Goal: Information Seeking & Learning: Learn about a topic

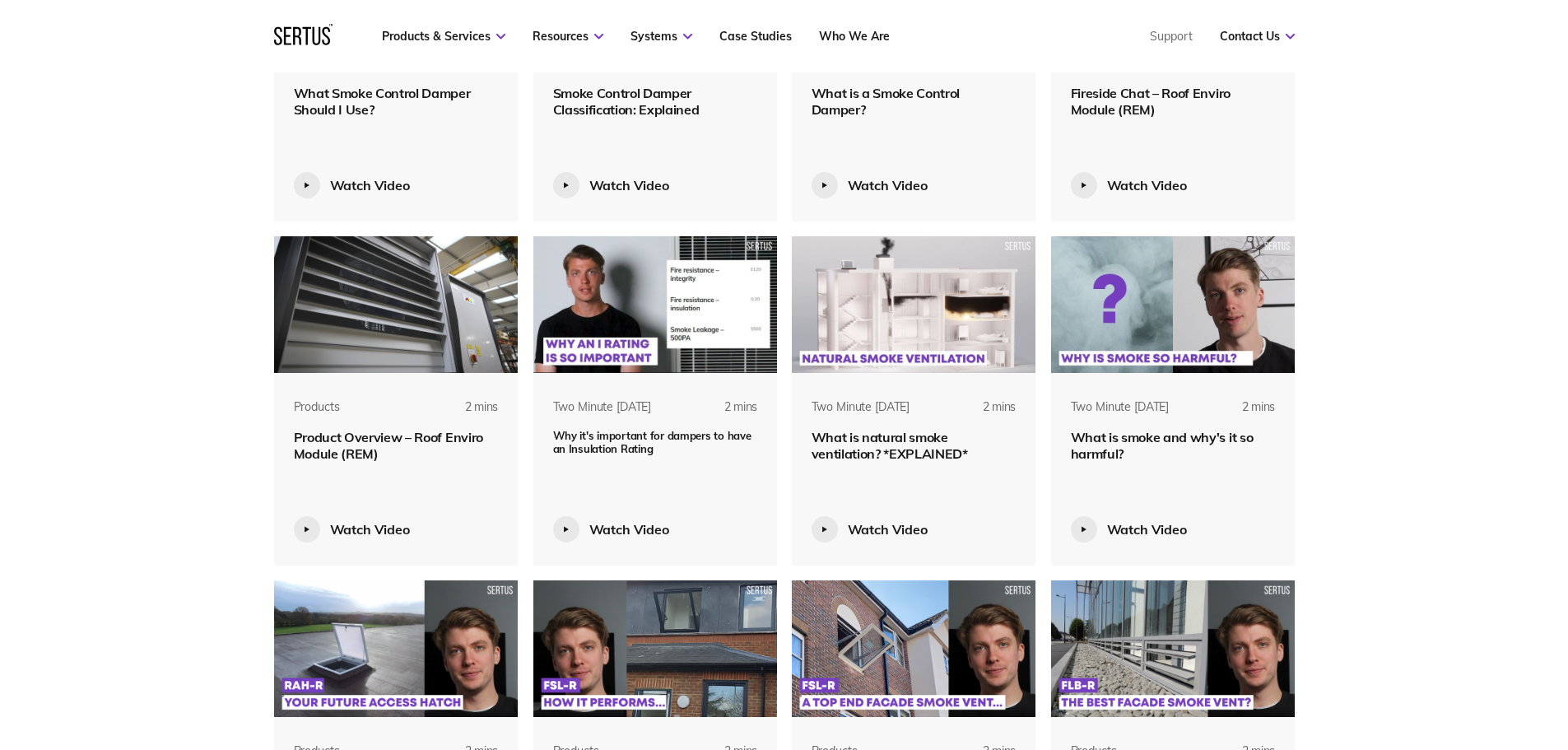
scroll to position [1400, 0]
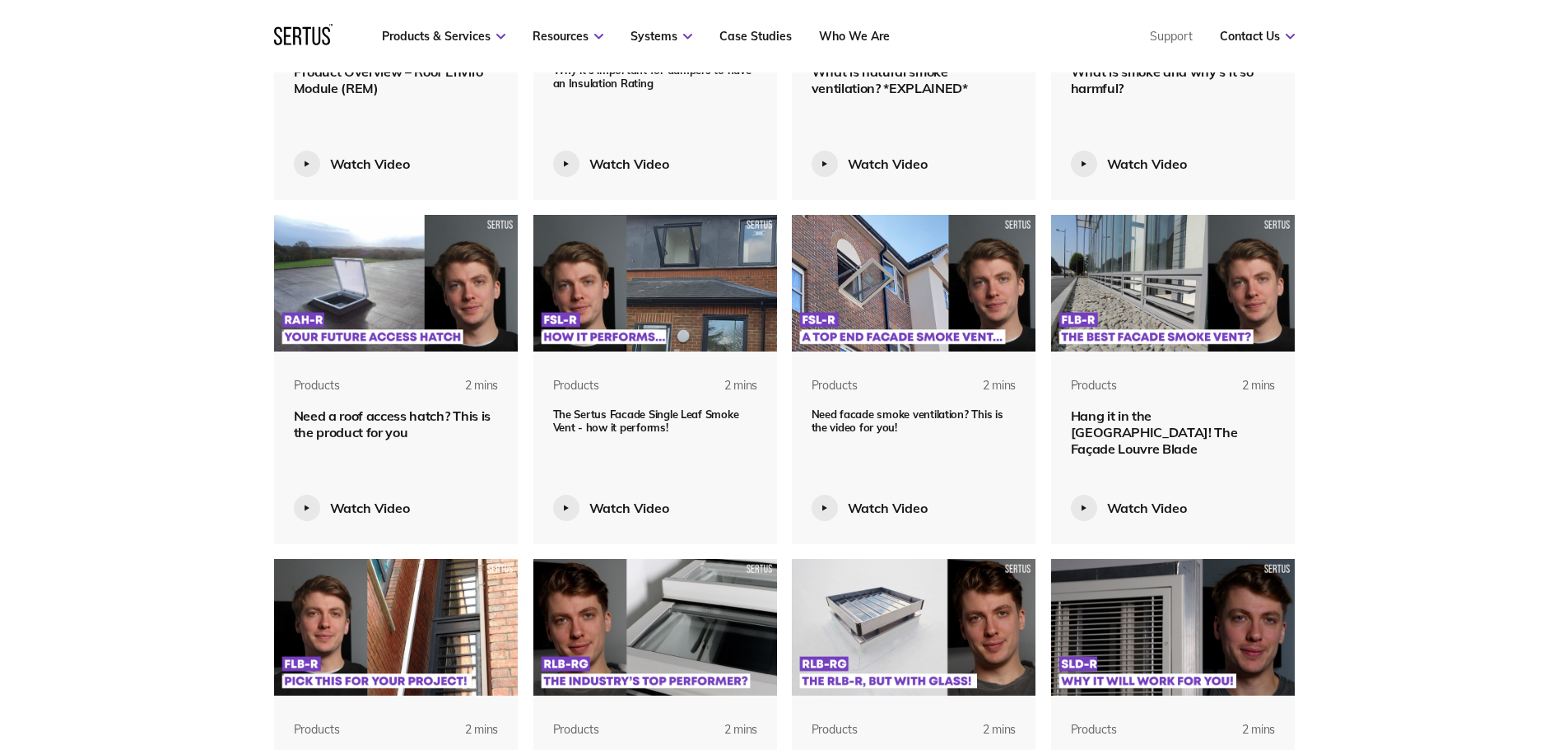
scroll to position [1894, 0]
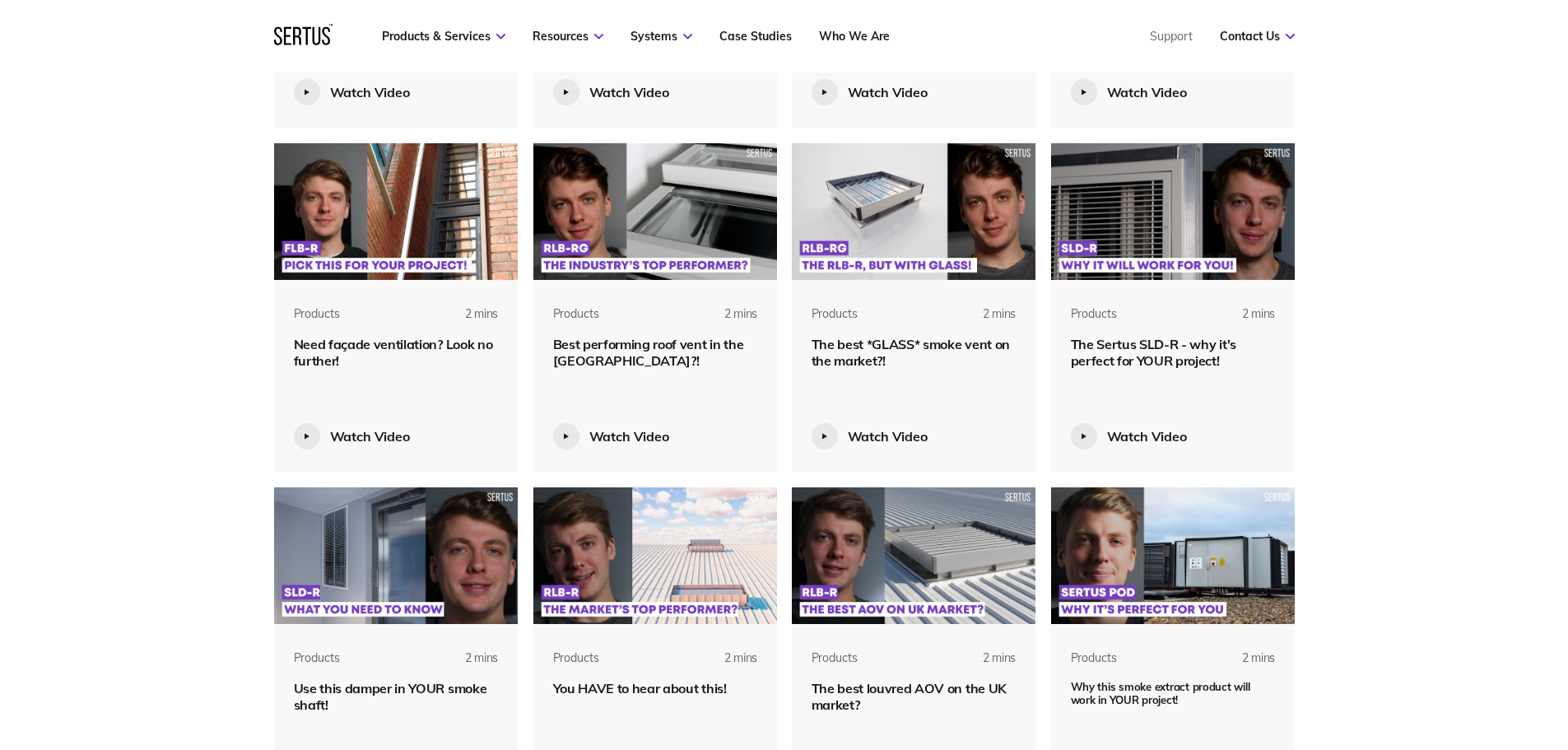
scroll to position [2141, 0]
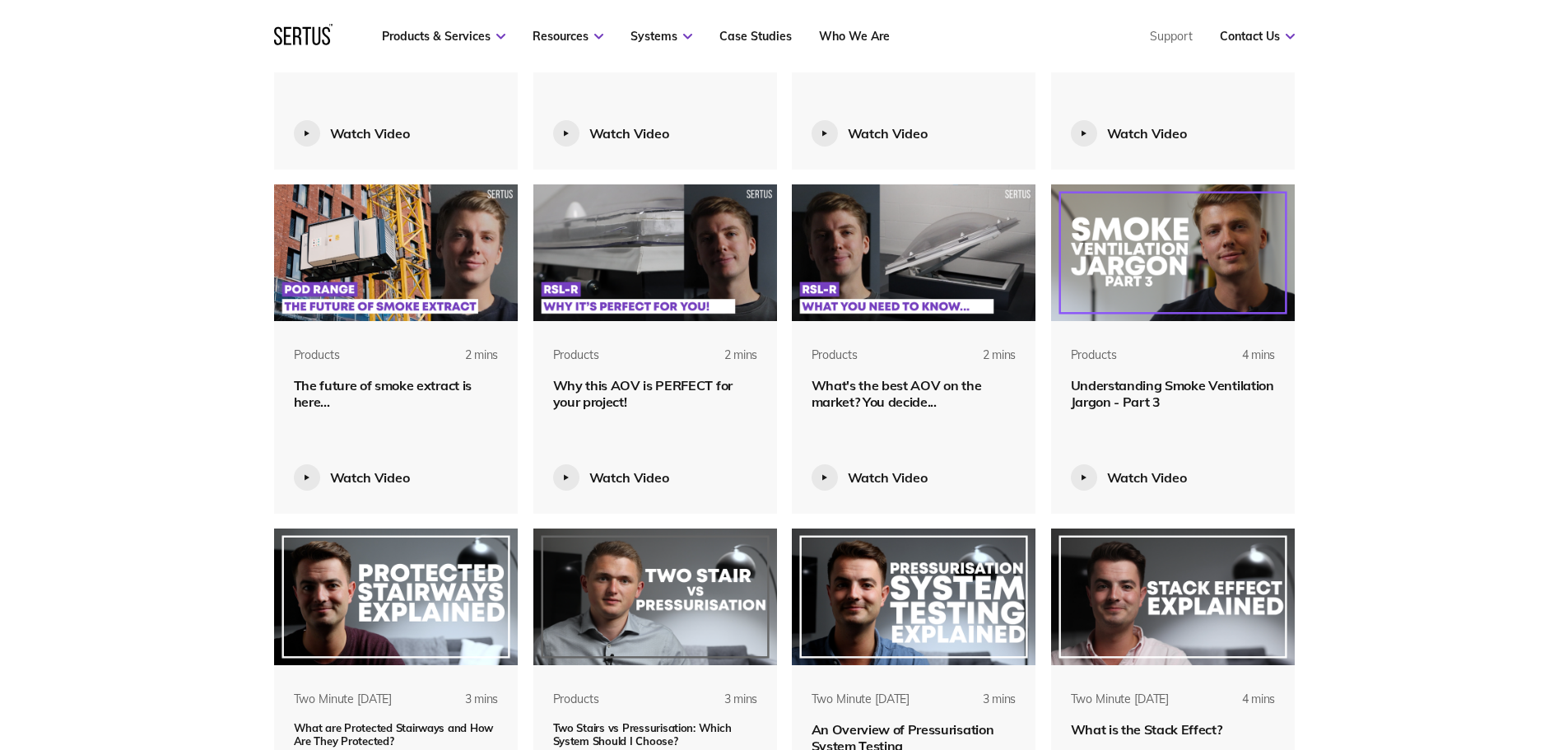
scroll to position [2718, 0]
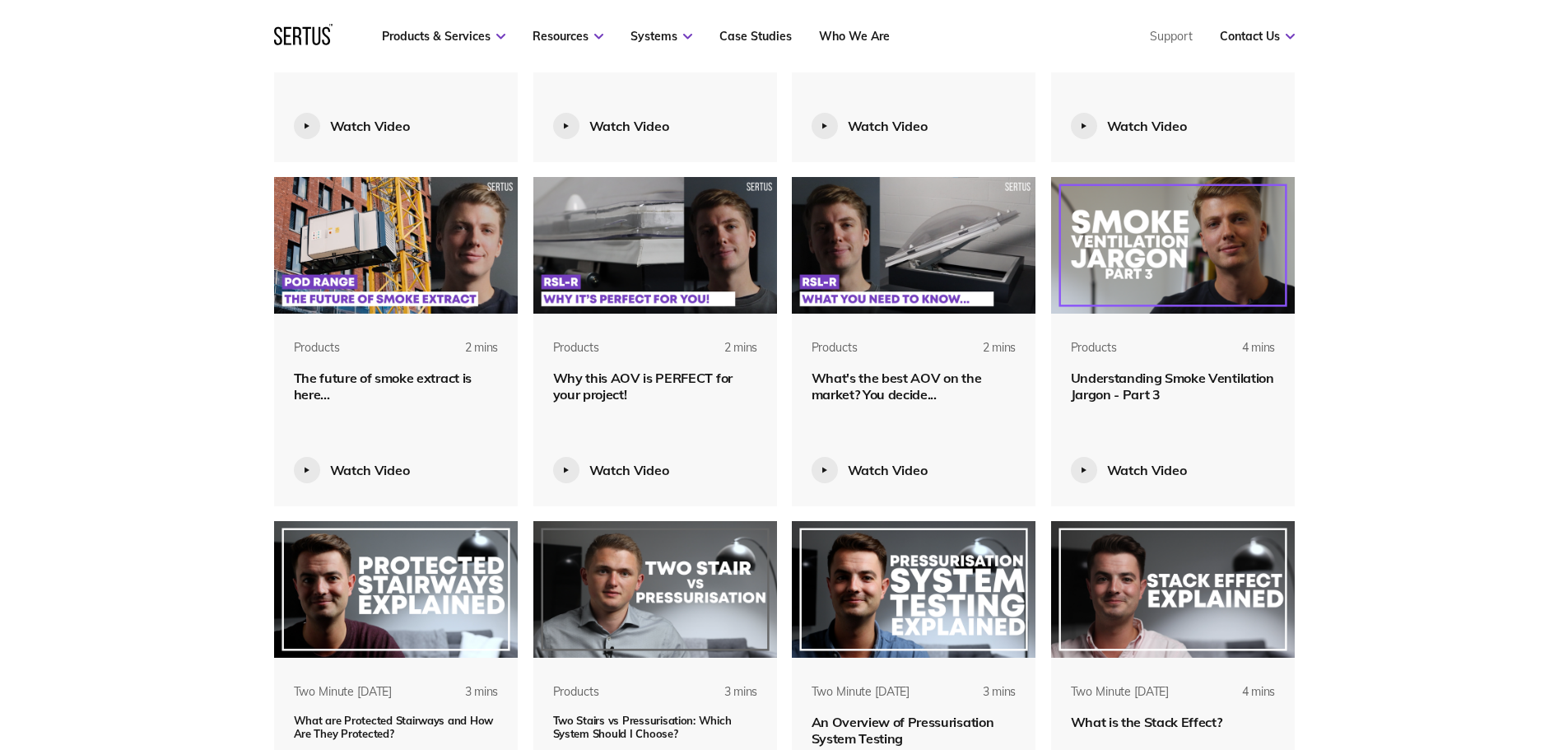
scroll to position [2882, 0]
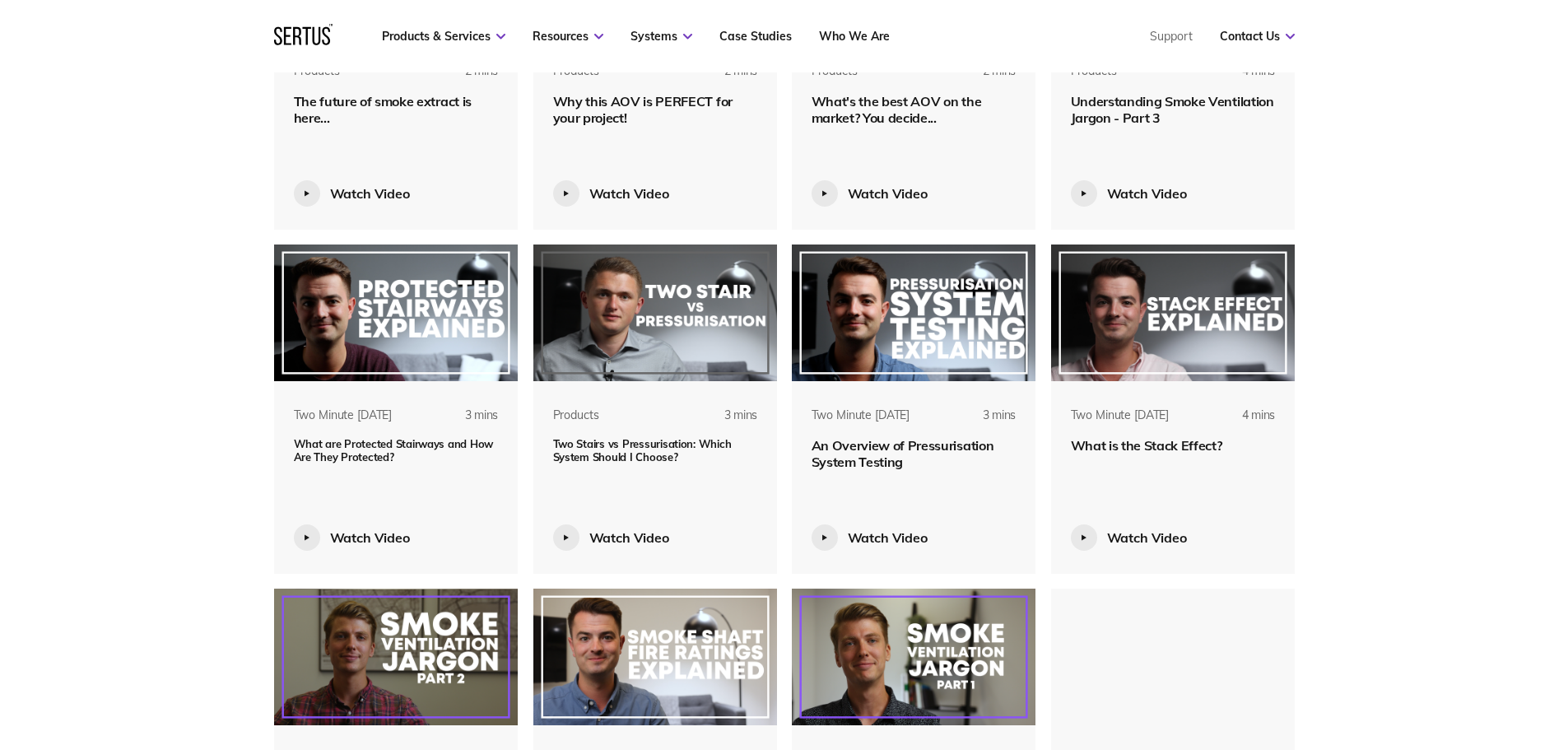
scroll to position [3130, 0]
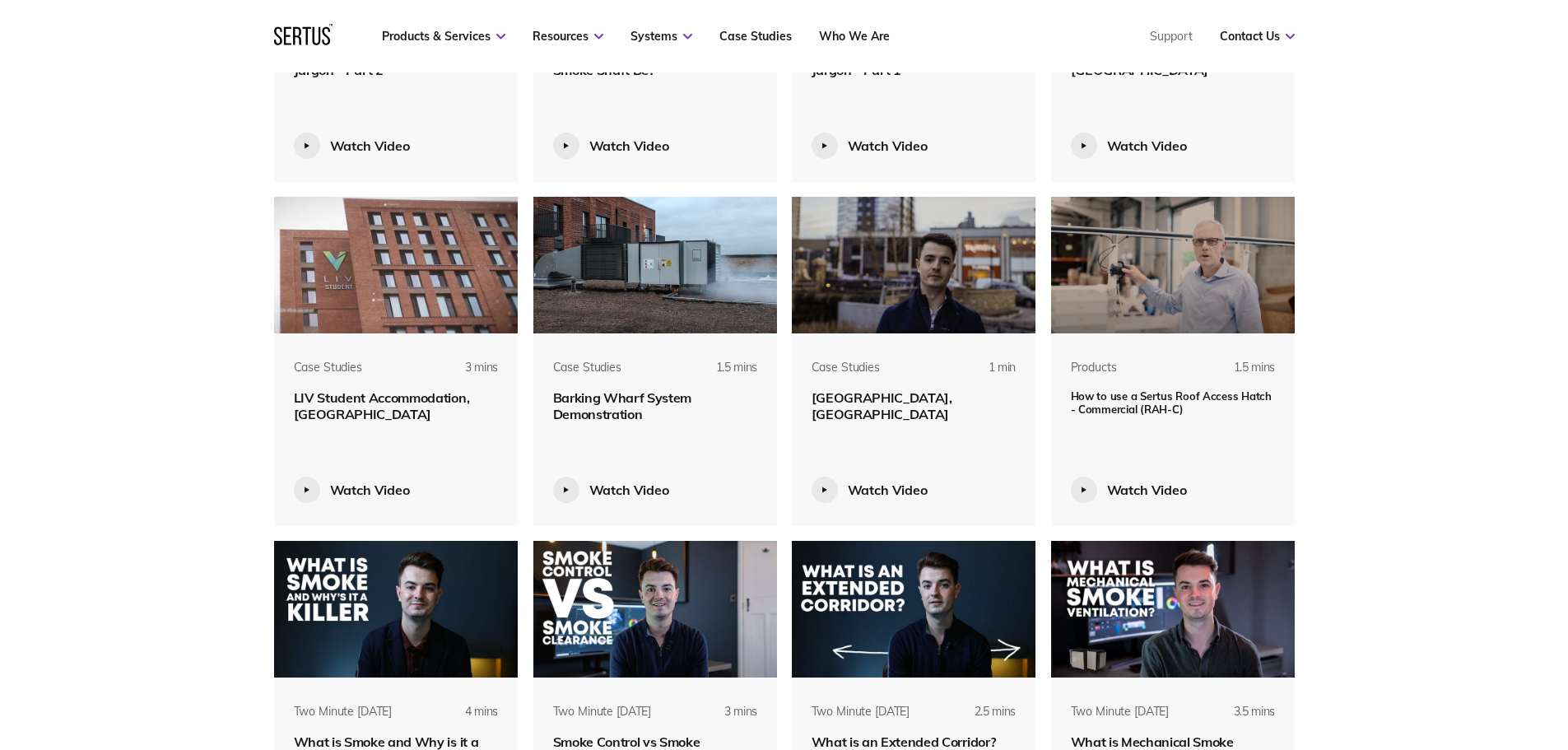
scroll to position [3871, 0]
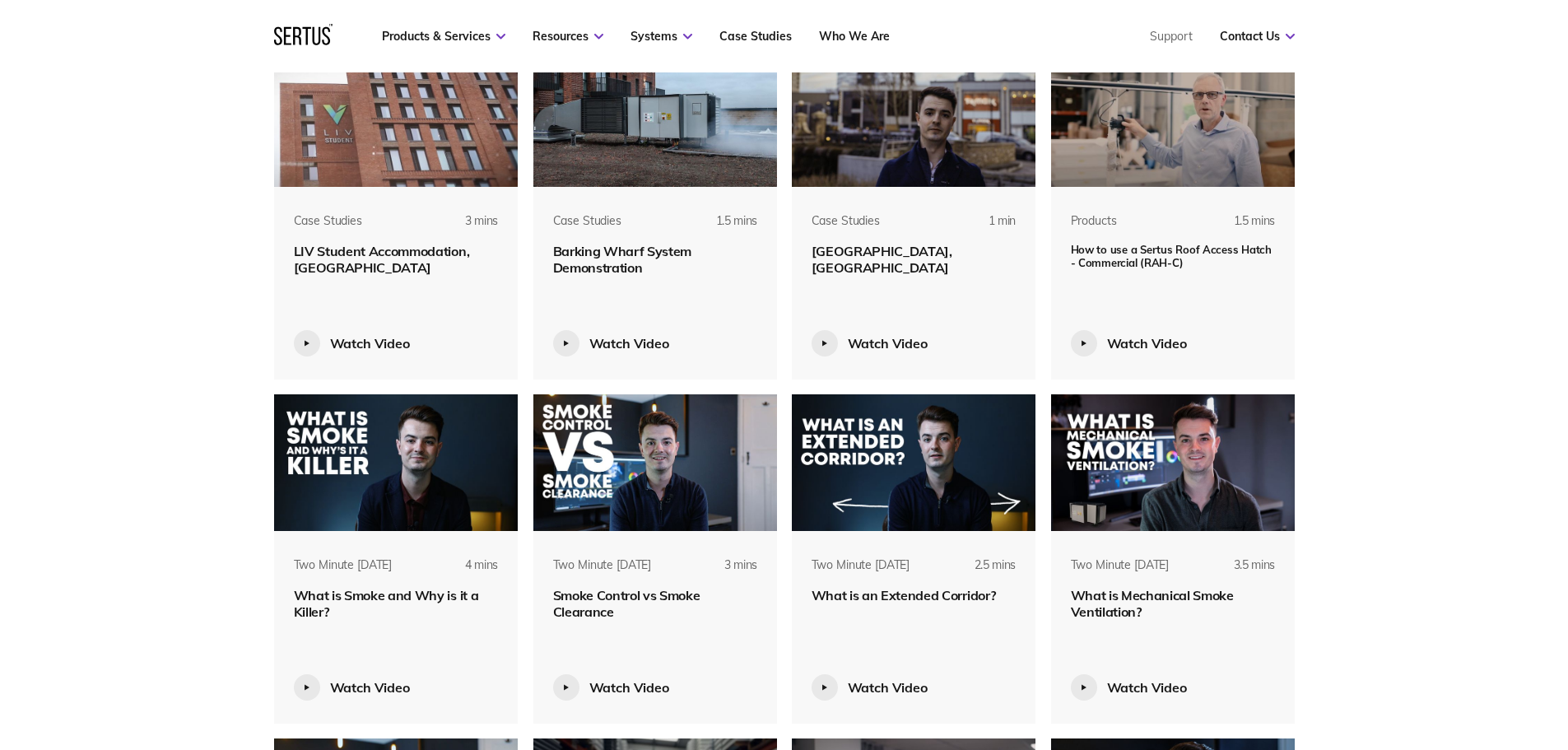
scroll to position [4035, 0]
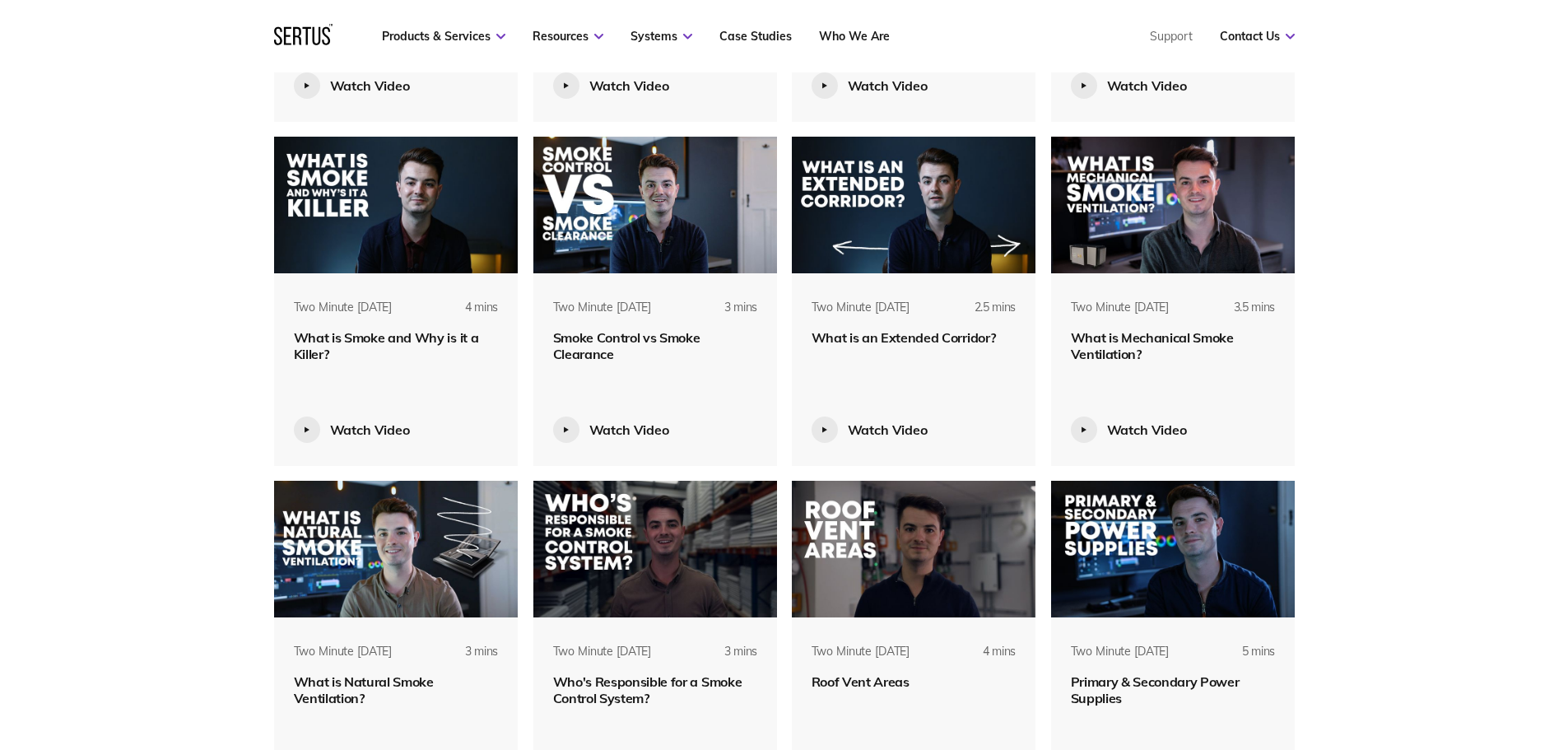
scroll to position [4282, 0]
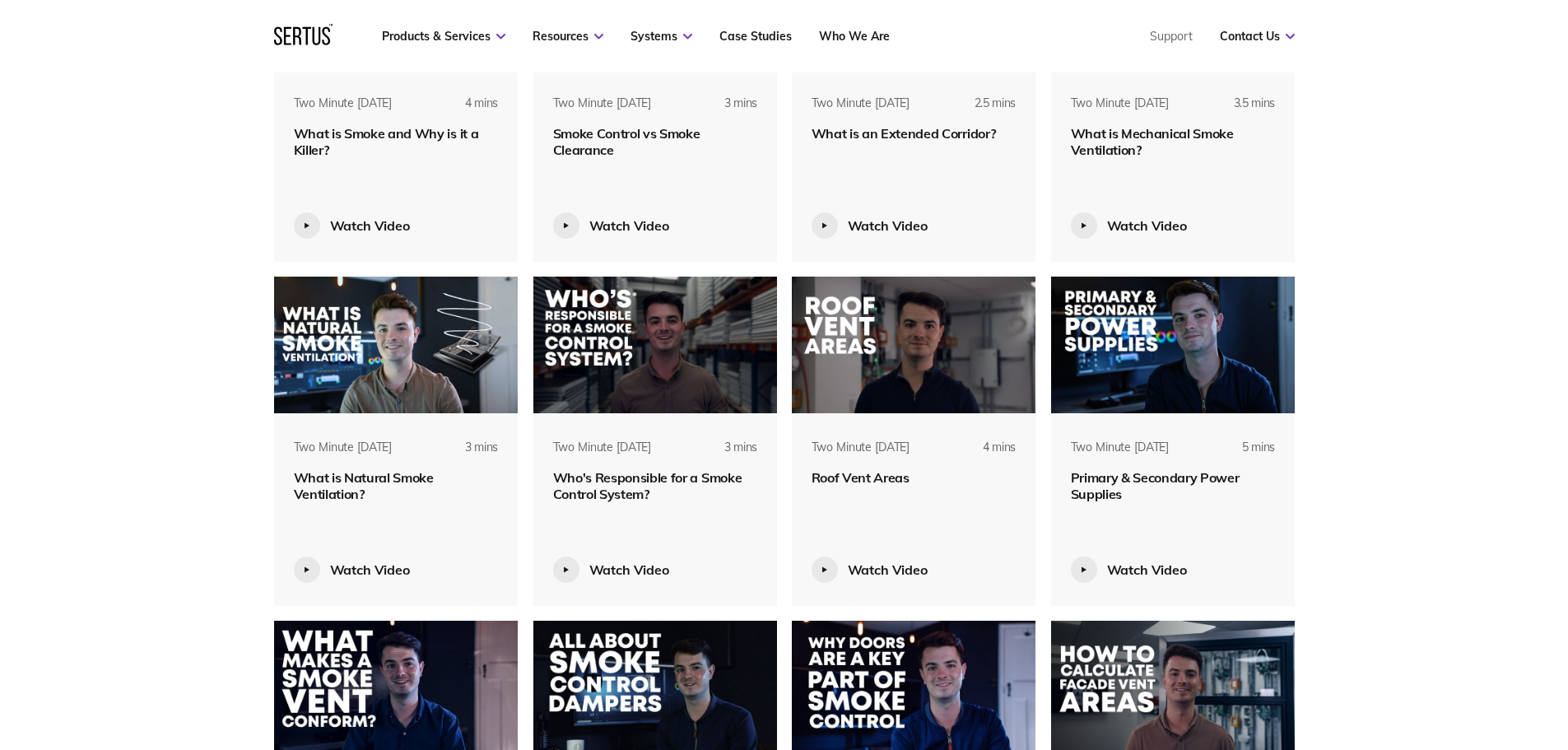
scroll to position [4365, 0]
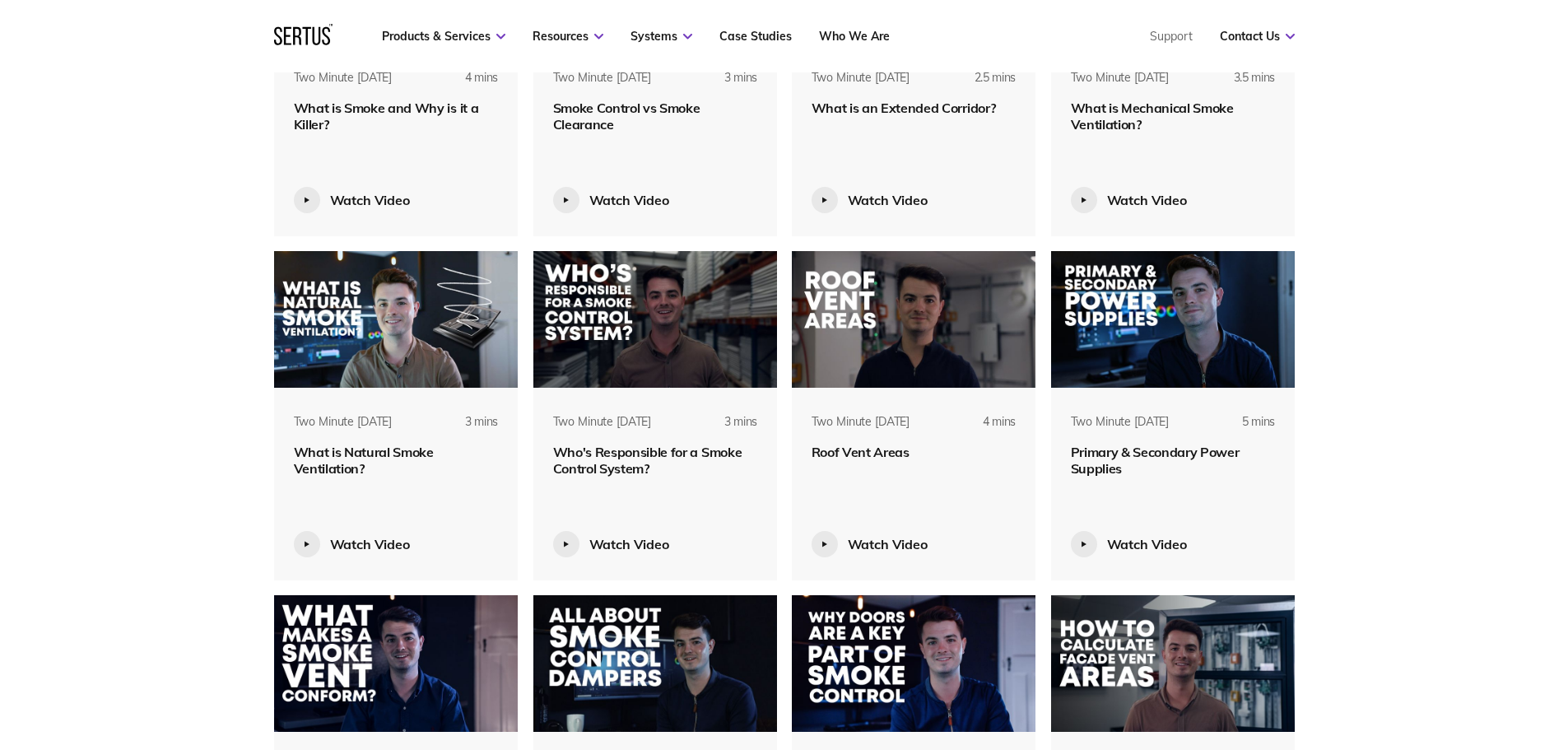
click at [893, 450] on span "Roof Vent Areas" at bounding box center [861, 452] width 98 height 17
click at [898, 342] on img at bounding box center [914, 320] width 245 height 137
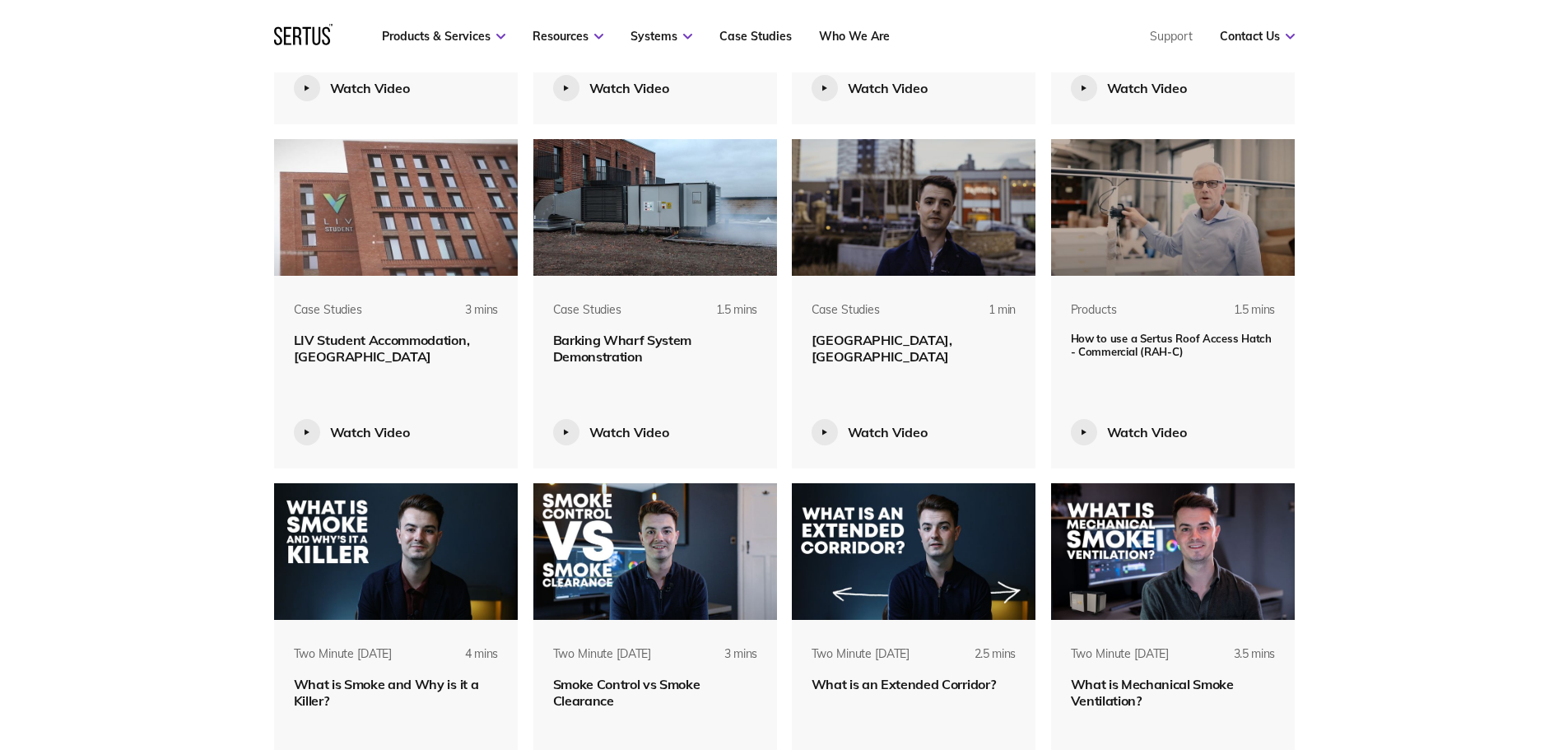
scroll to position [3376, 0]
